Goal: Navigation & Orientation: Find specific page/section

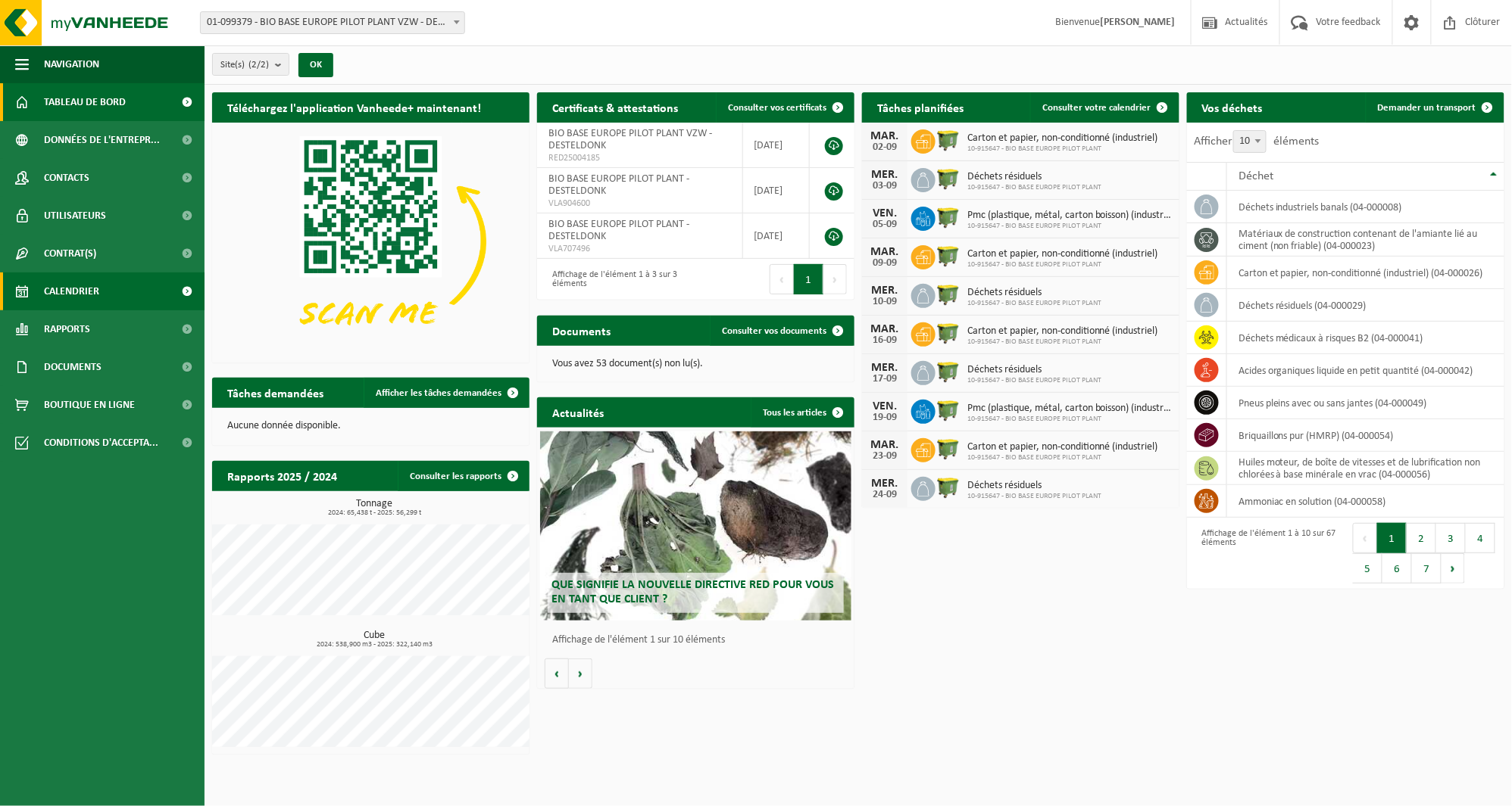
click at [66, 295] on span "Calendrier" at bounding box center [72, 292] width 55 height 38
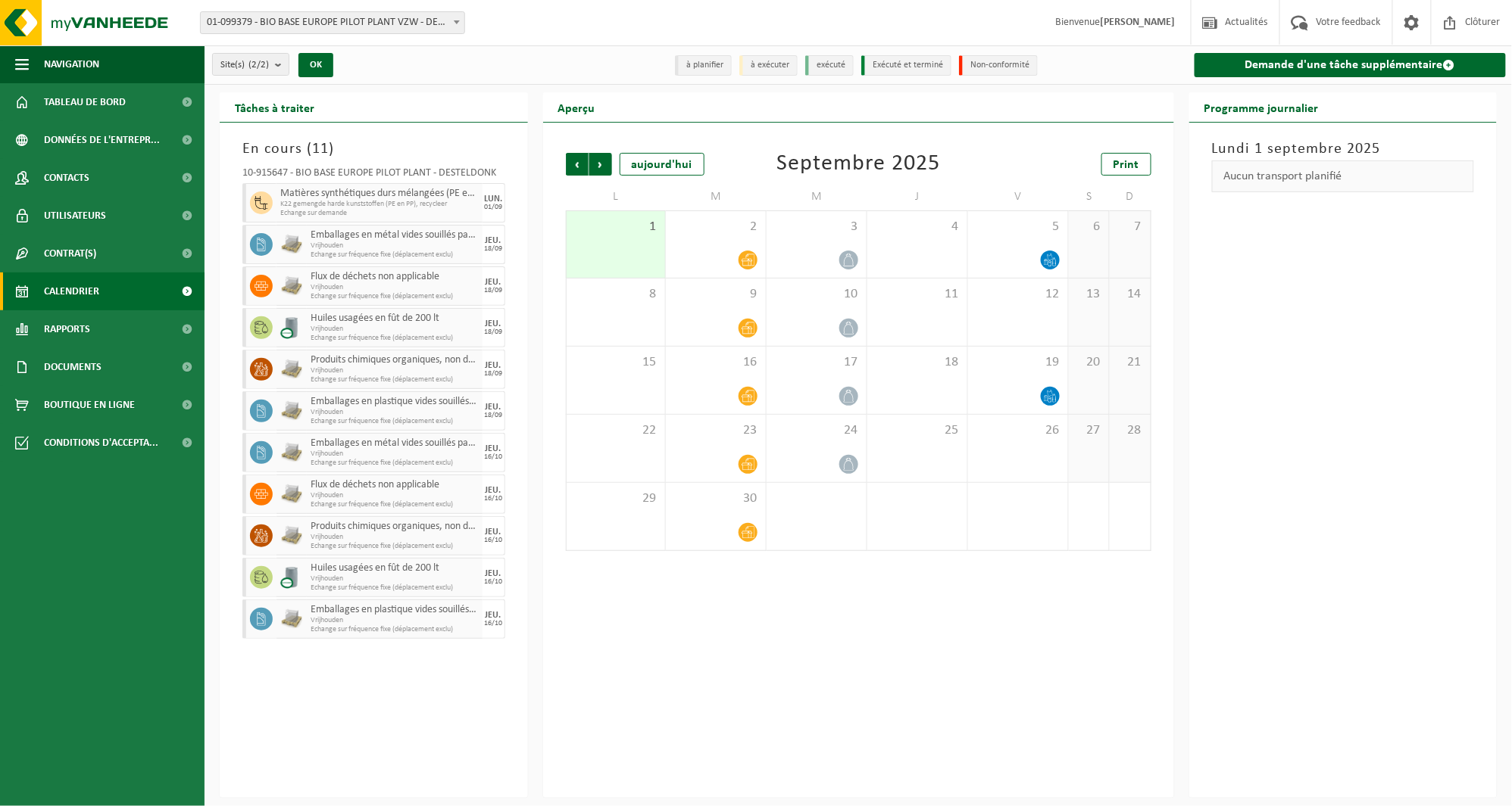
click at [748, 609] on div "Précédent Suivant aujourd'hui Septembre 2025 Print L M M J V S D 1 2 3 4 5 6 7 …" at bounding box center [858, 460] width 631 height 675
